Goal: Navigation & Orientation: Find specific page/section

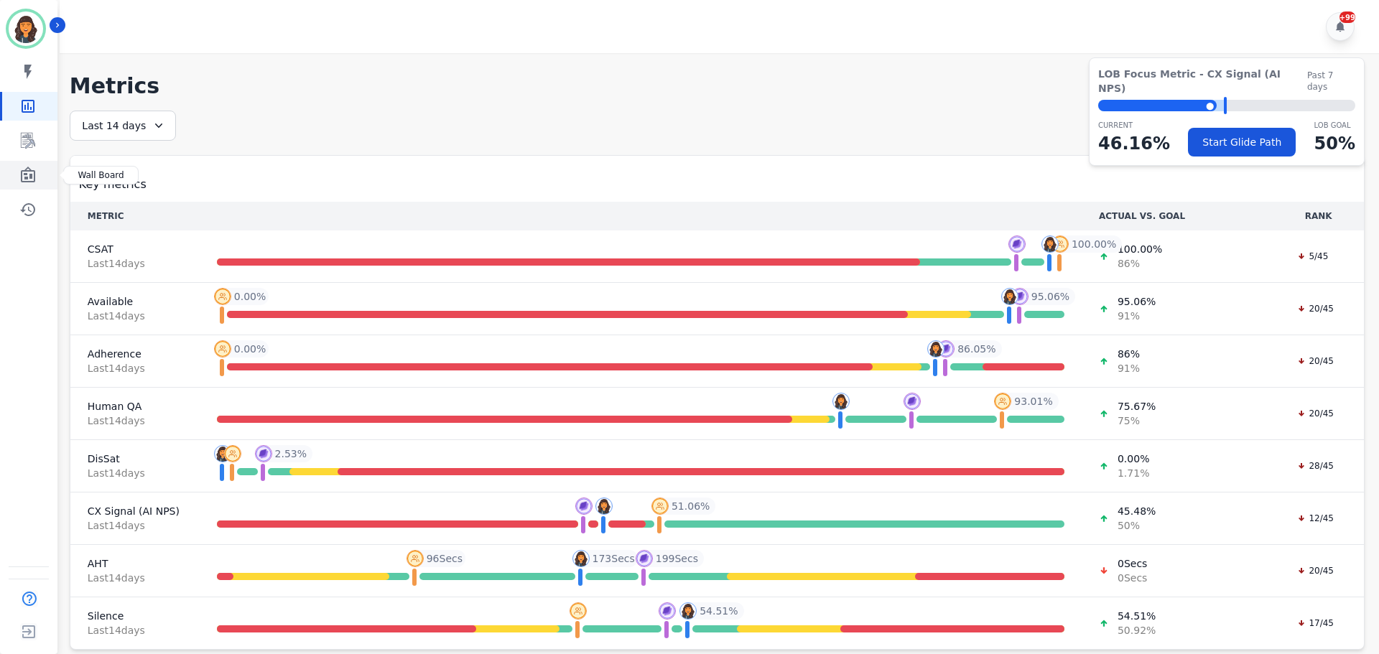
click at [28, 173] on icon "Sidebar" at bounding box center [27, 175] width 17 height 17
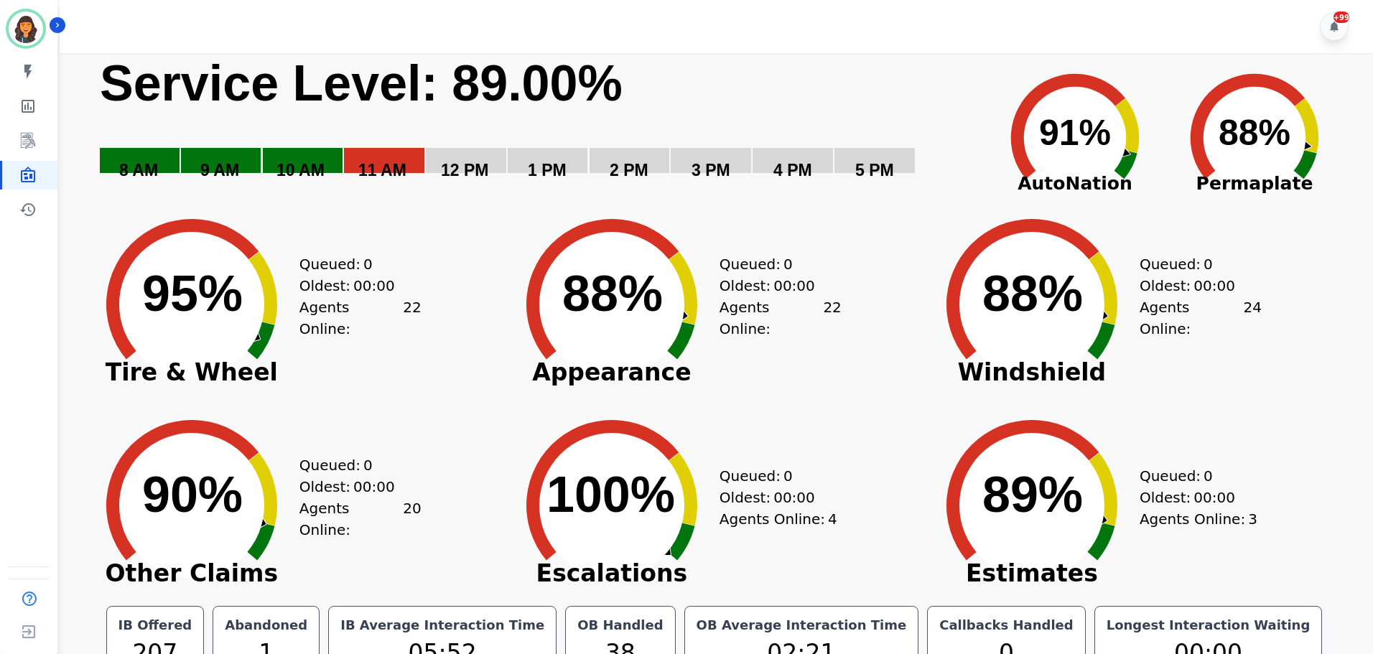
scroll to position [32, 0]
